Goal: Navigation & Orientation: Find specific page/section

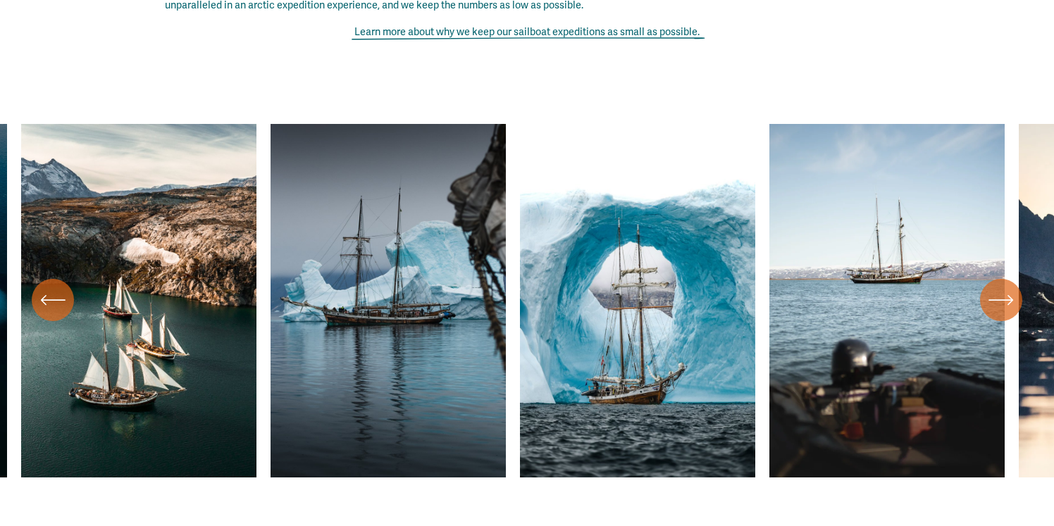
scroll to position [5189, 0]
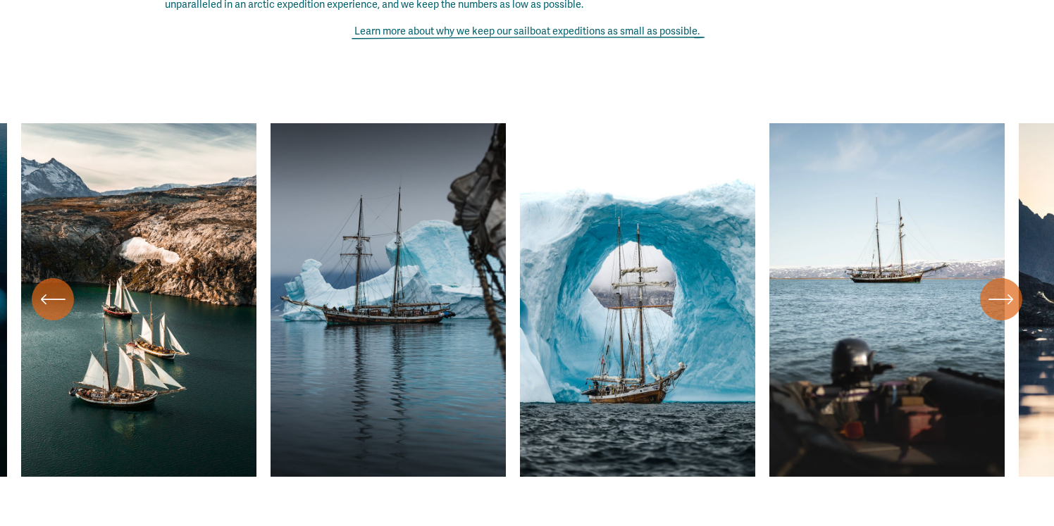
click at [999, 287] on icon "\a \a \a Next\a \a" at bounding box center [1000, 299] width 25 height 25
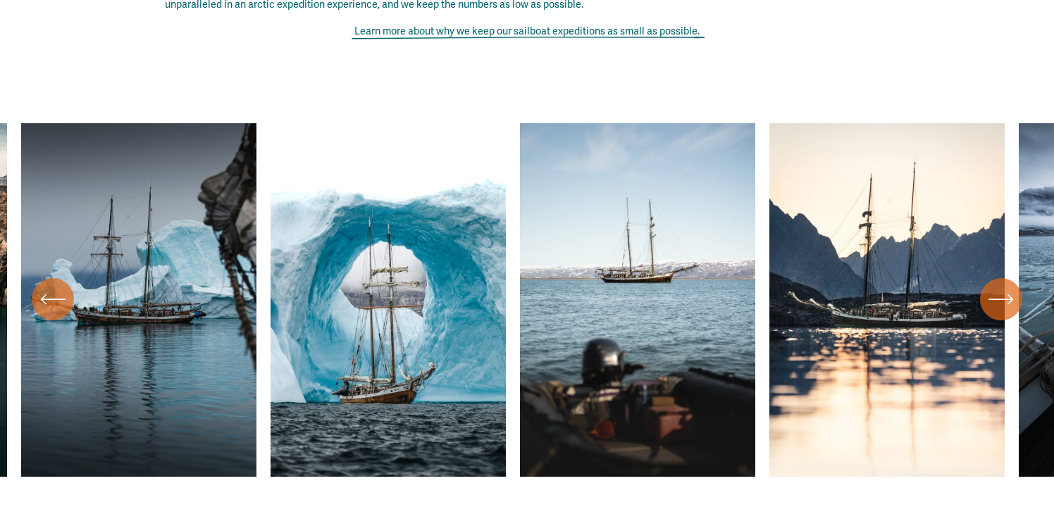
click at [1000, 287] on icon "\a \a \a Next\a \a" at bounding box center [1000, 299] width 25 height 25
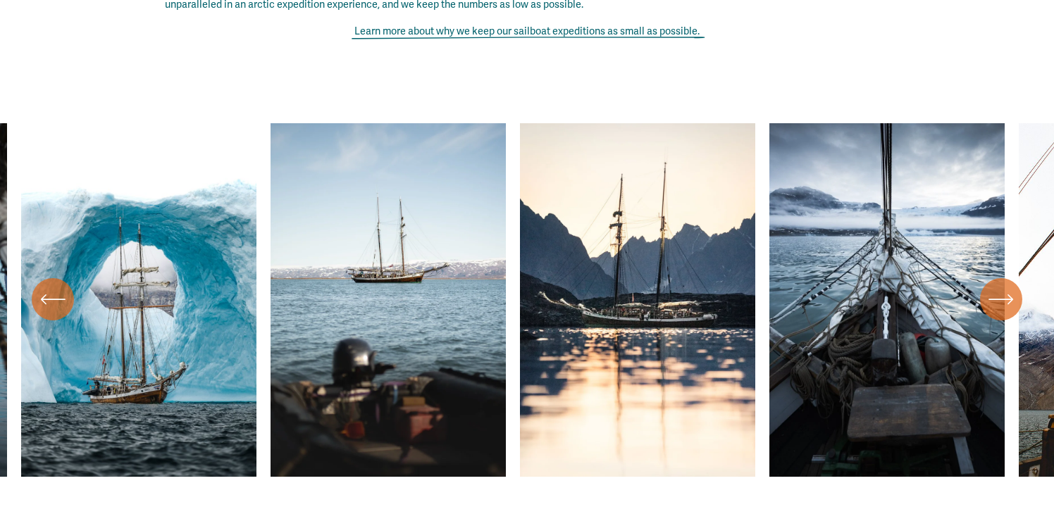
click at [1000, 287] on icon "\a \a \a Next\a \a" at bounding box center [1000, 299] width 25 height 25
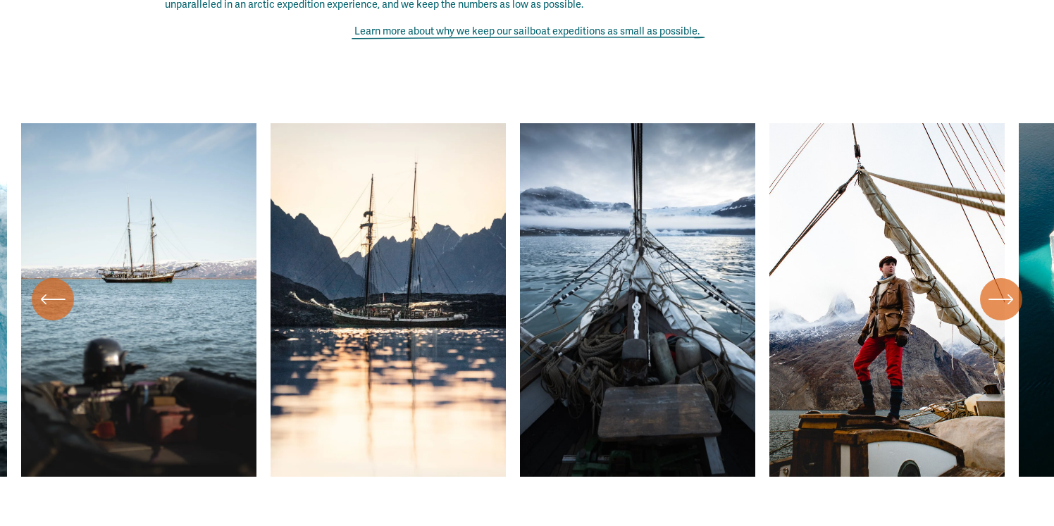
click at [1000, 287] on icon "\a \a \a Next\a \a" at bounding box center [1000, 299] width 25 height 25
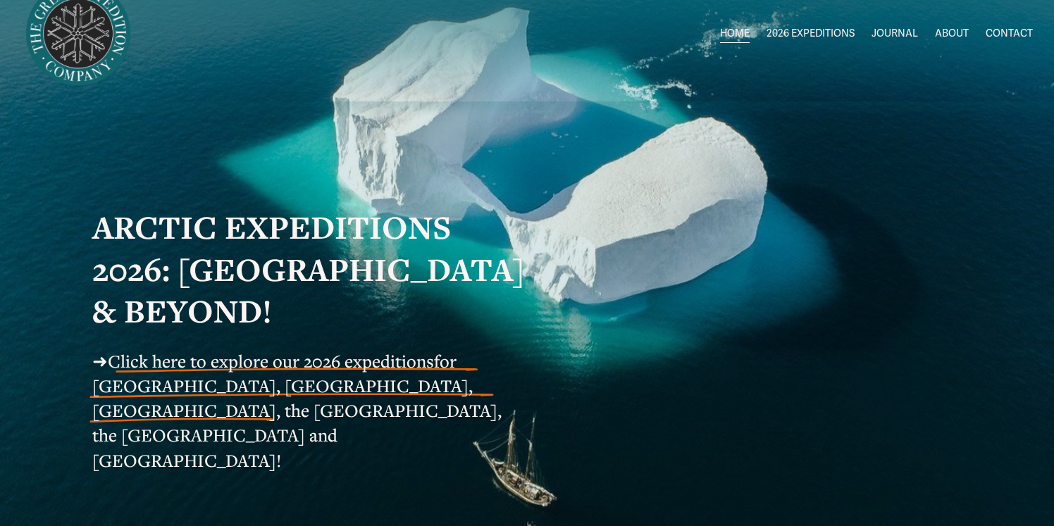
scroll to position [0, 0]
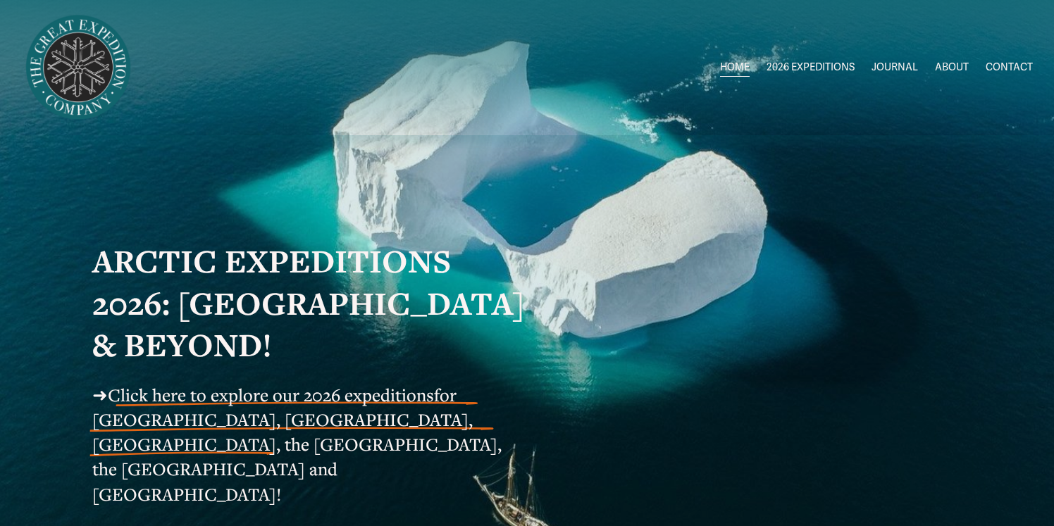
click at [951, 66] on link "ABOUT" at bounding box center [952, 68] width 34 height 20
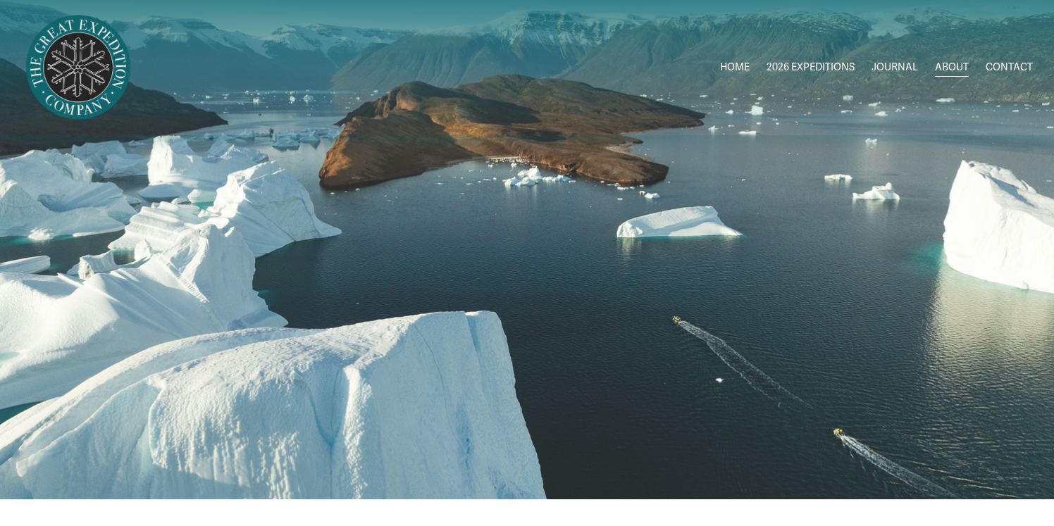
click at [896, 63] on link "JOURNAL" at bounding box center [894, 68] width 46 height 20
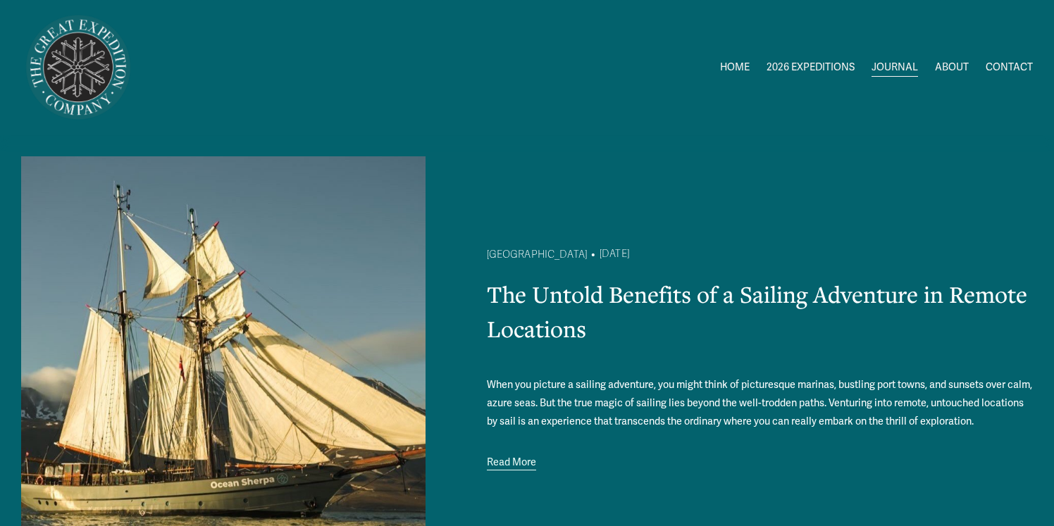
click at [730, 69] on link "HOME" at bounding box center [735, 68] width 30 height 20
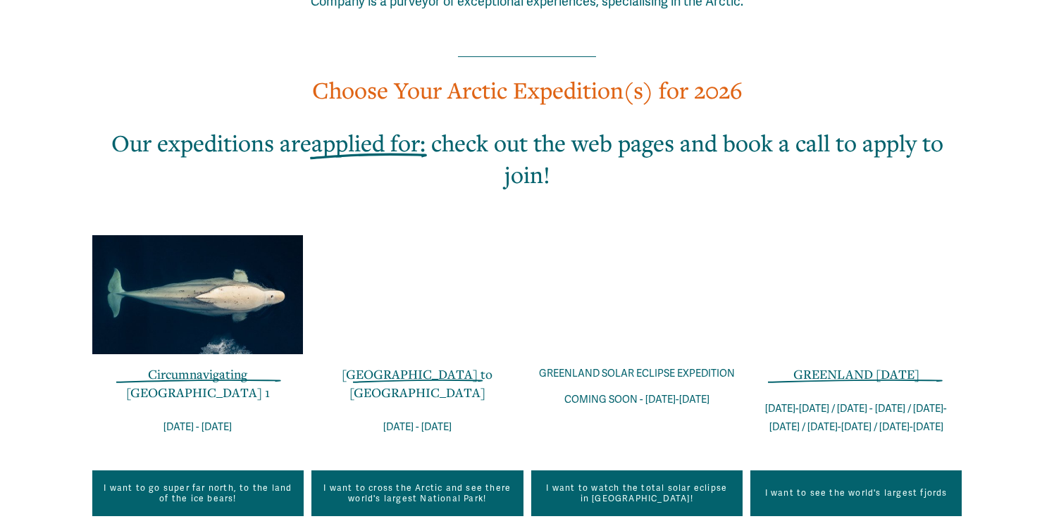
scroll to position [852, 0]
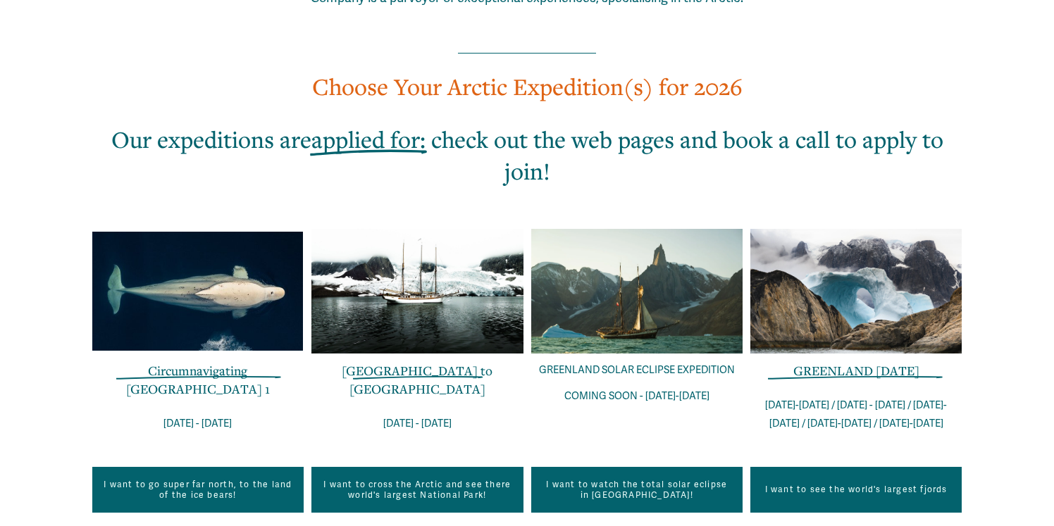
click at [377, 362] on link "[GEOGRAPHIC_DATA] to [GEOGRAPHIC_DATA]" at bounding box center [417, 379] width 151 height 35
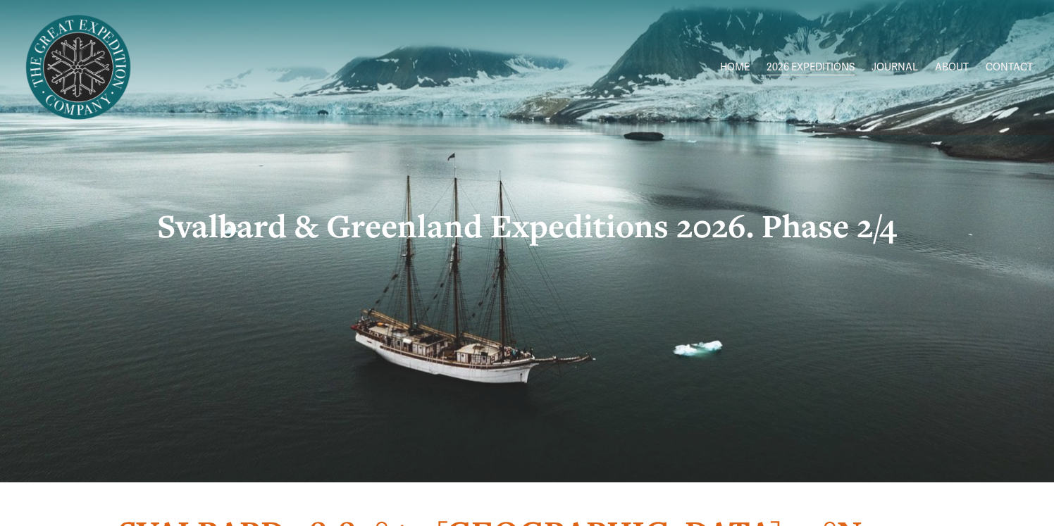
click at [0, 0] on span "Greenland AUG-SEPT" at bounding box center [0, 0] width 0 height 0
